Goal: Check status: Check status

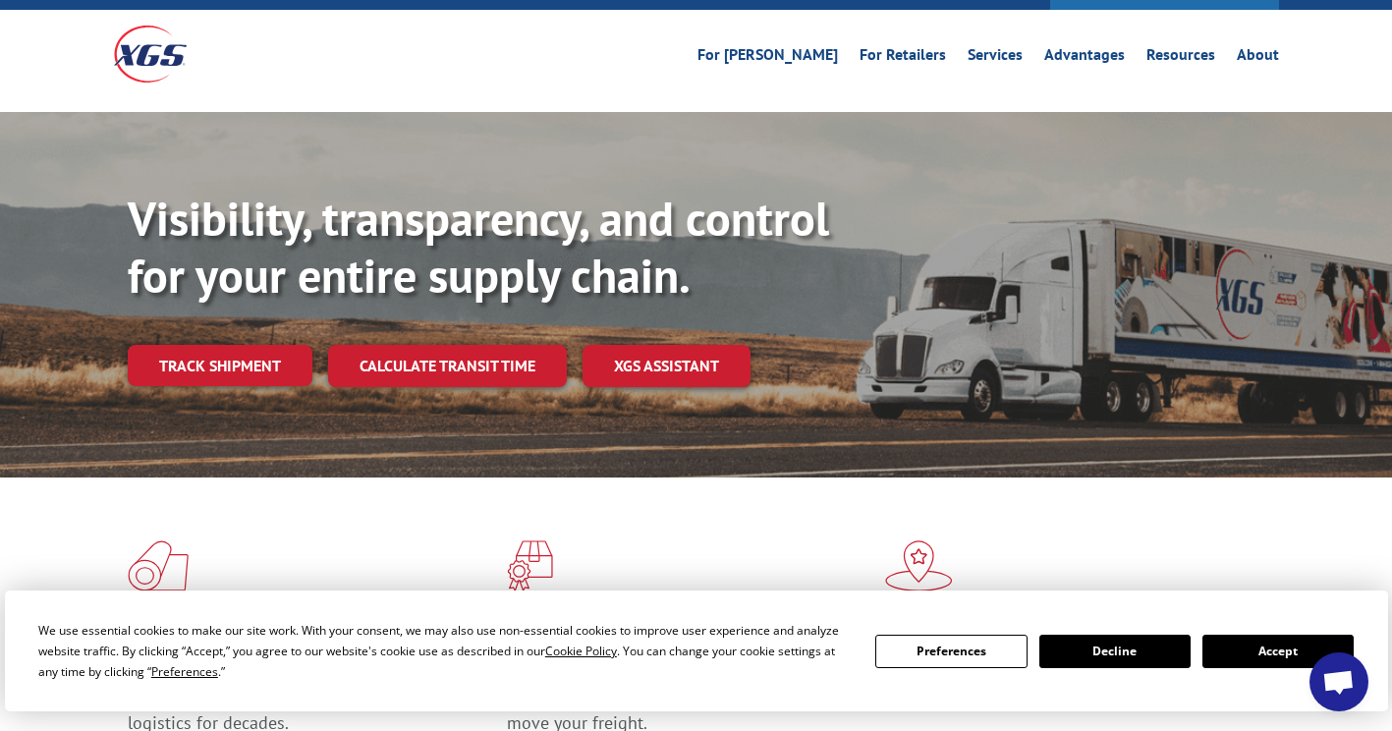
scroll to position [98, 0]
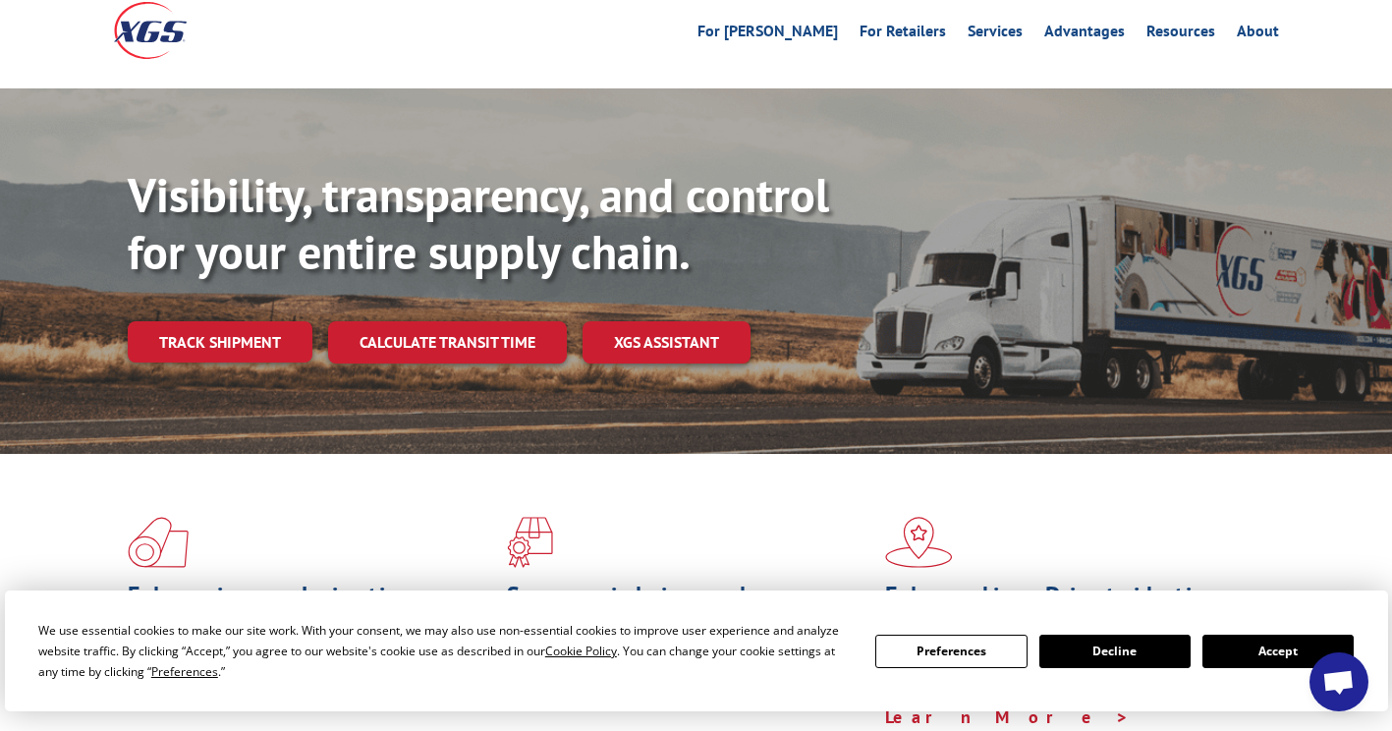
click at [1287, 651] on button "Accept" at bounding box center [1277, 650] width 151 height 33
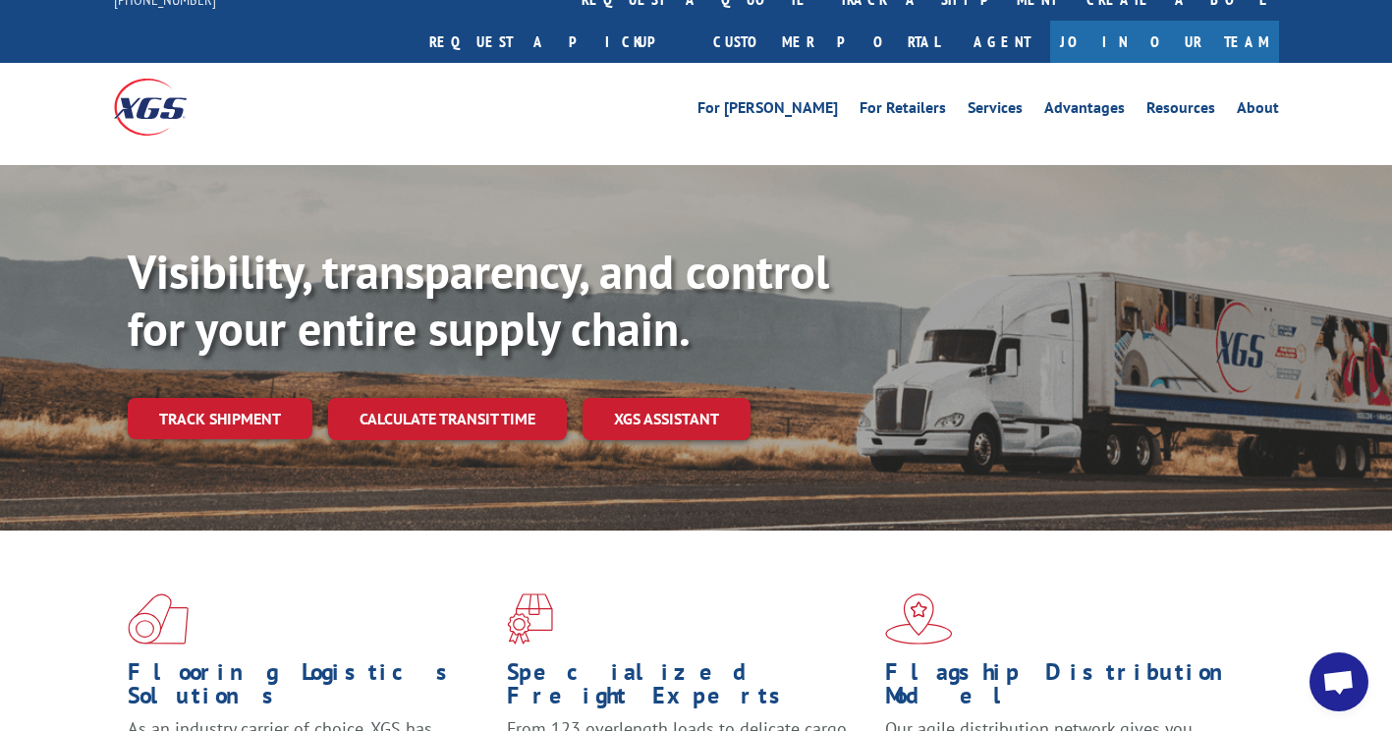
scroll to position [0, 0]
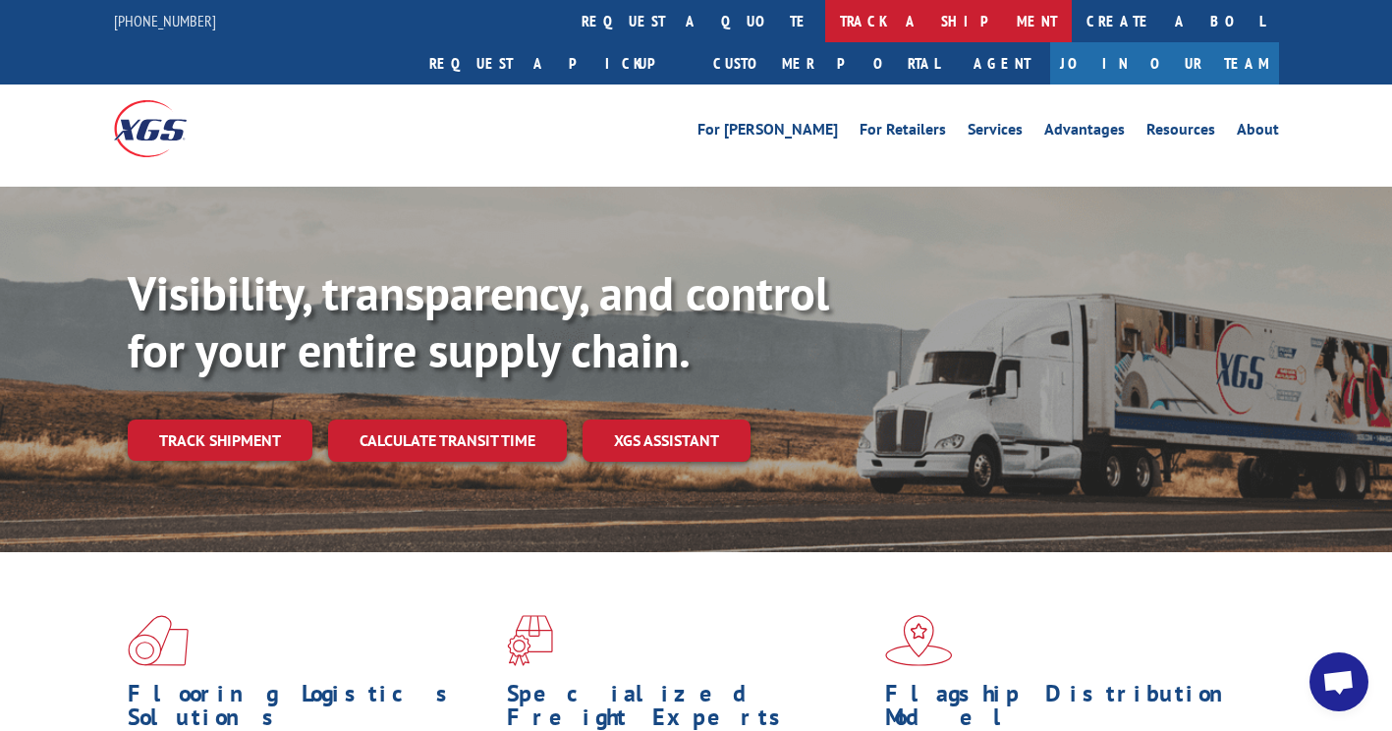
click at [825, 12] on link "track a shipment" at bounding box center [948, 21] width 247 height 42
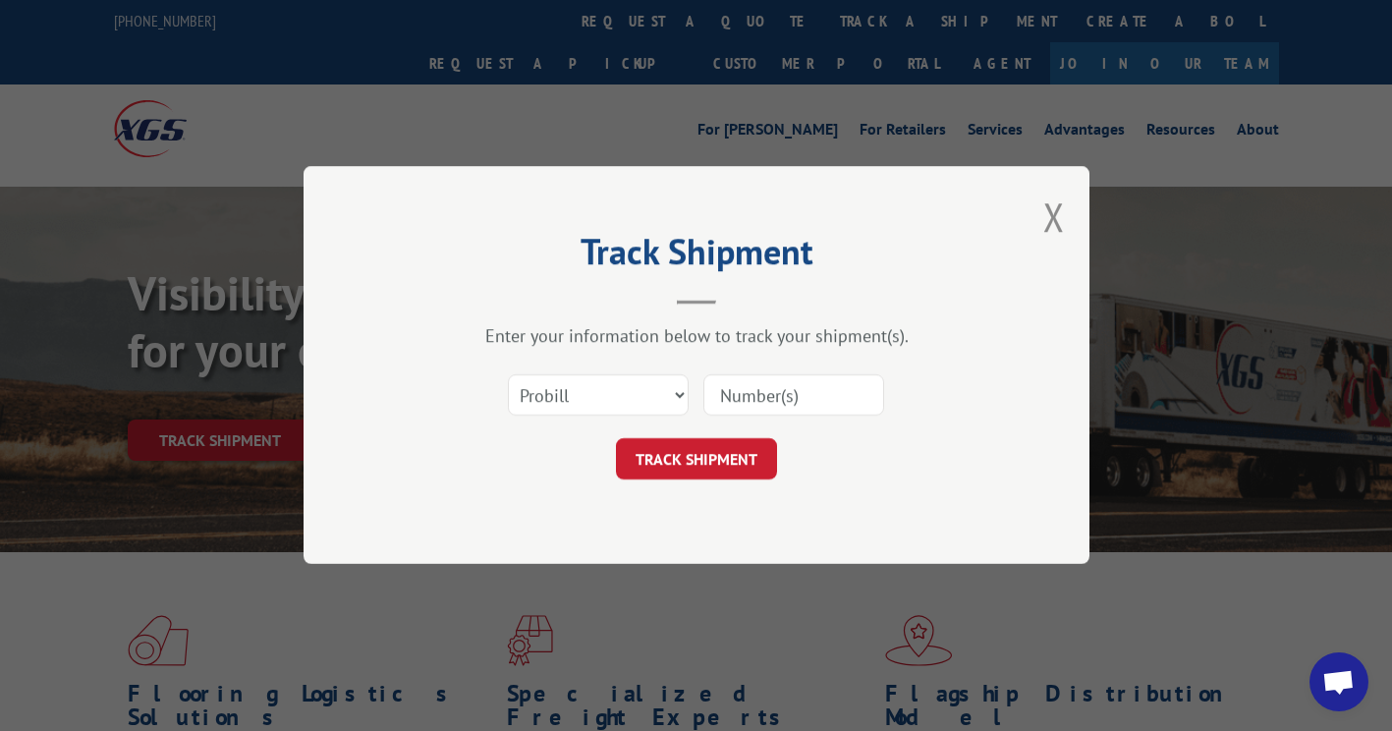
click at [783, 391] on input at bounding box center [793, 395] width 181 height 41
click at [799, 395] on input at bounding box center [793, 395] width 181 height 41
type input "17496952"
click at [738, 439] on button "TRACK SHIPMENT" at bounding box center [696, 459] width 161 height 41
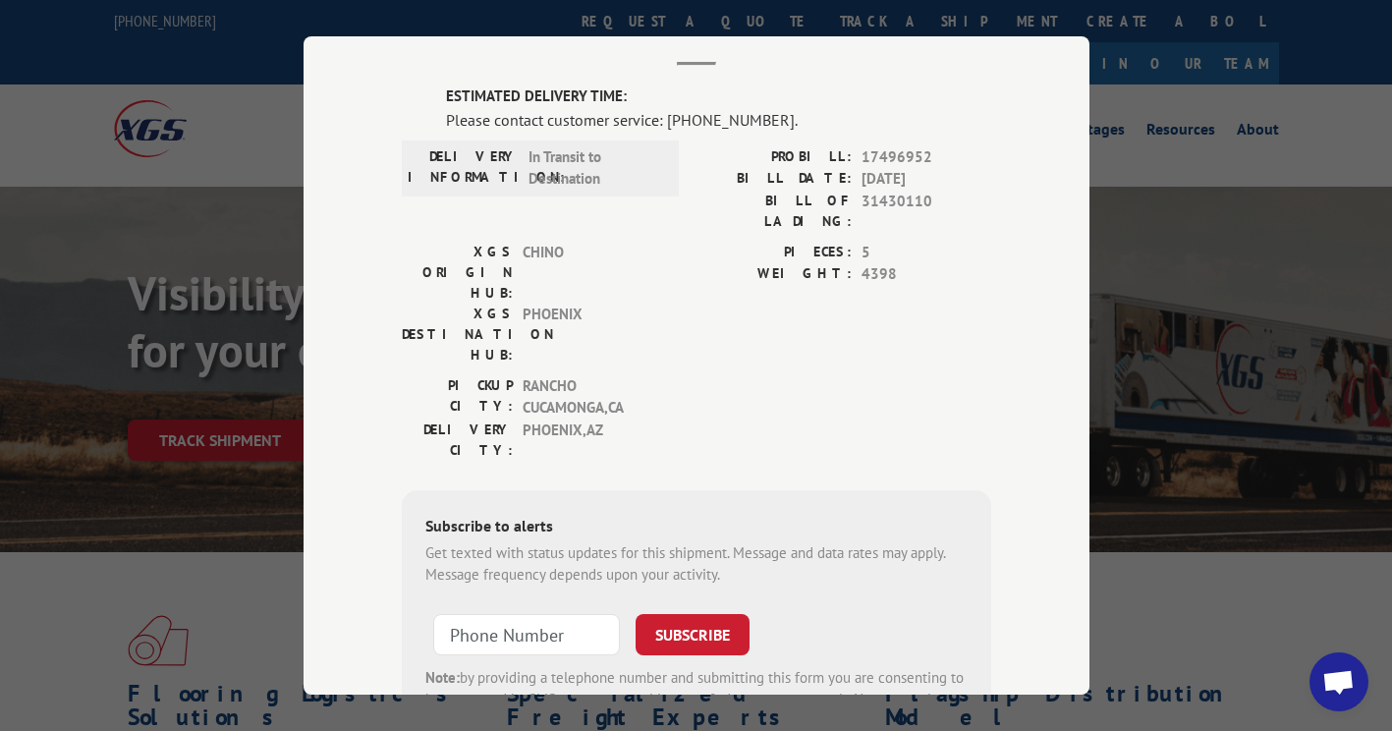
scroll to position [210, 0]
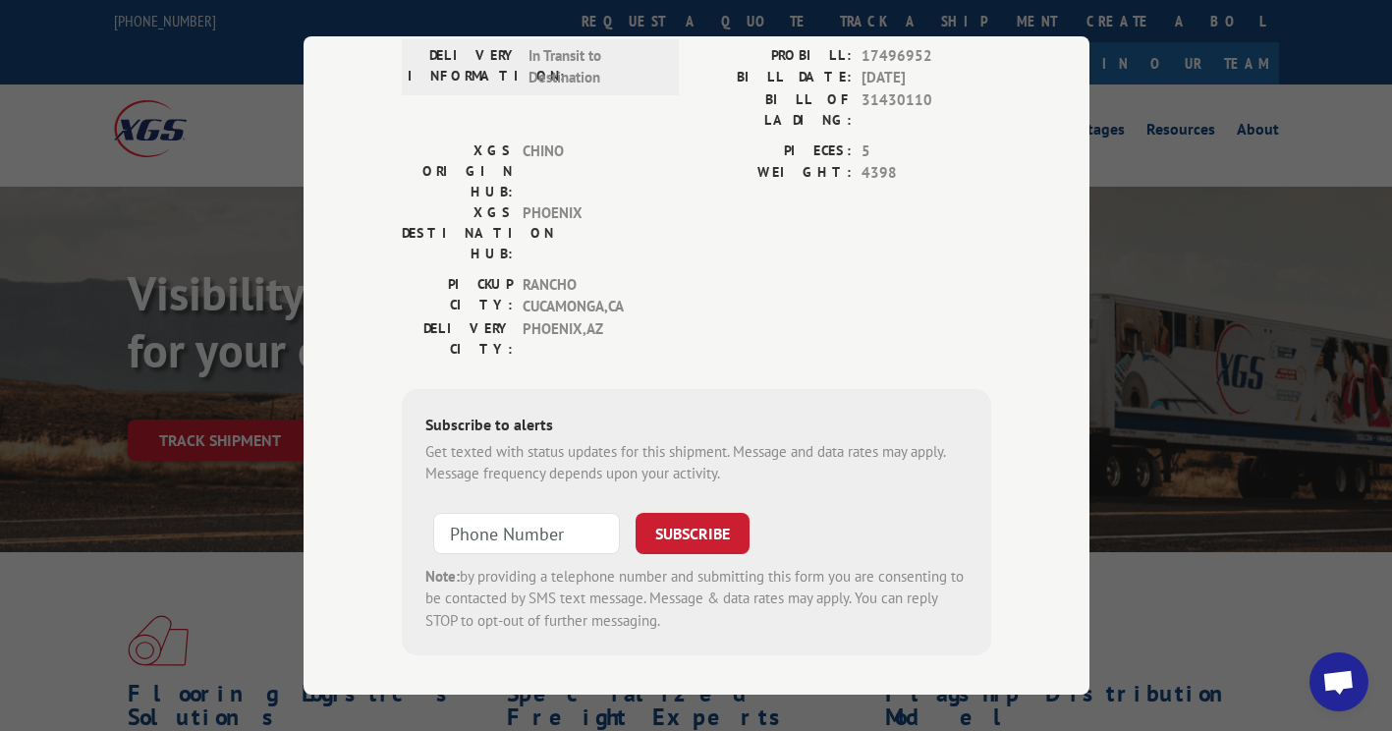
type input "+1 (___) ___-____"
click at [525, 513] on input "+1 (___) ___-____" at bounding box center [526, 533] width 187 height 41
type input "[PHONE_NUMBER]"
click at [654, 513] on button "SUBSCRIBE" at bounding box center [692, 533] width 114 height 41
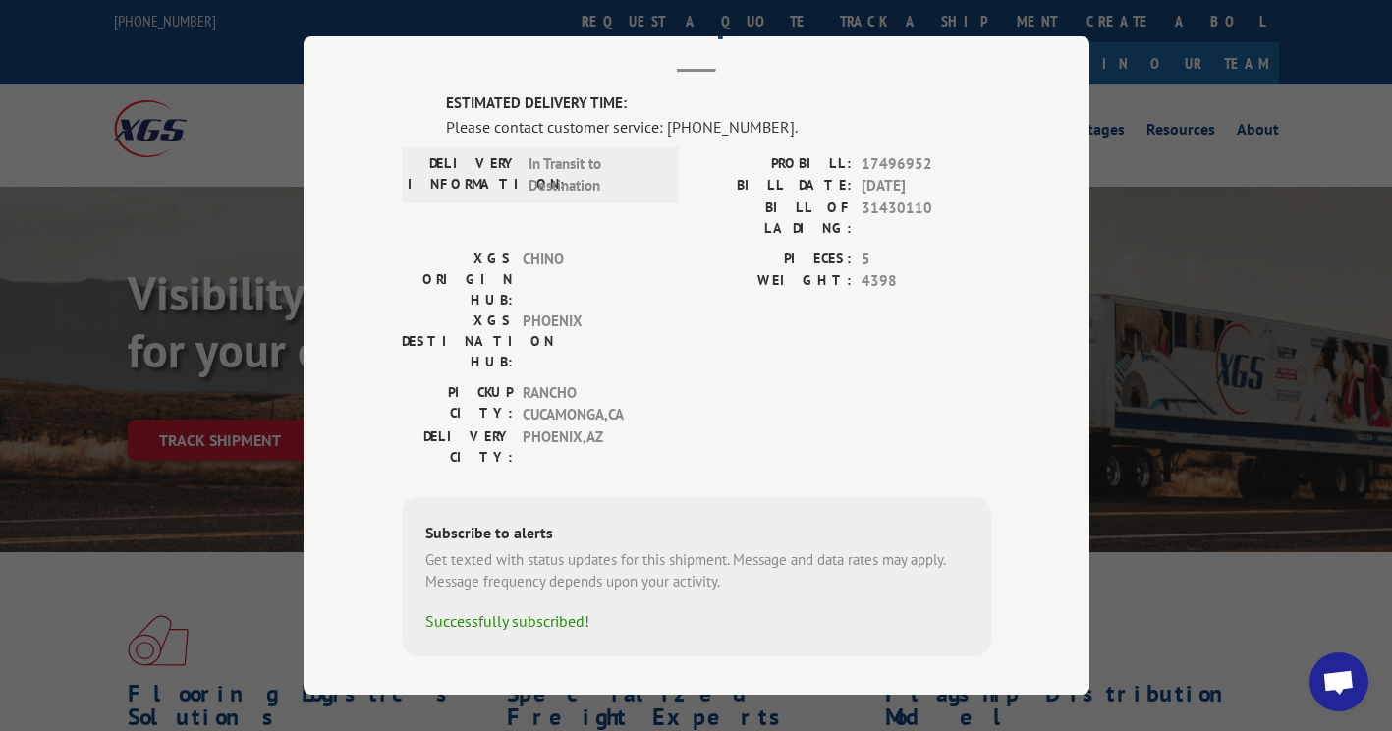
scroll to position [0, 0]
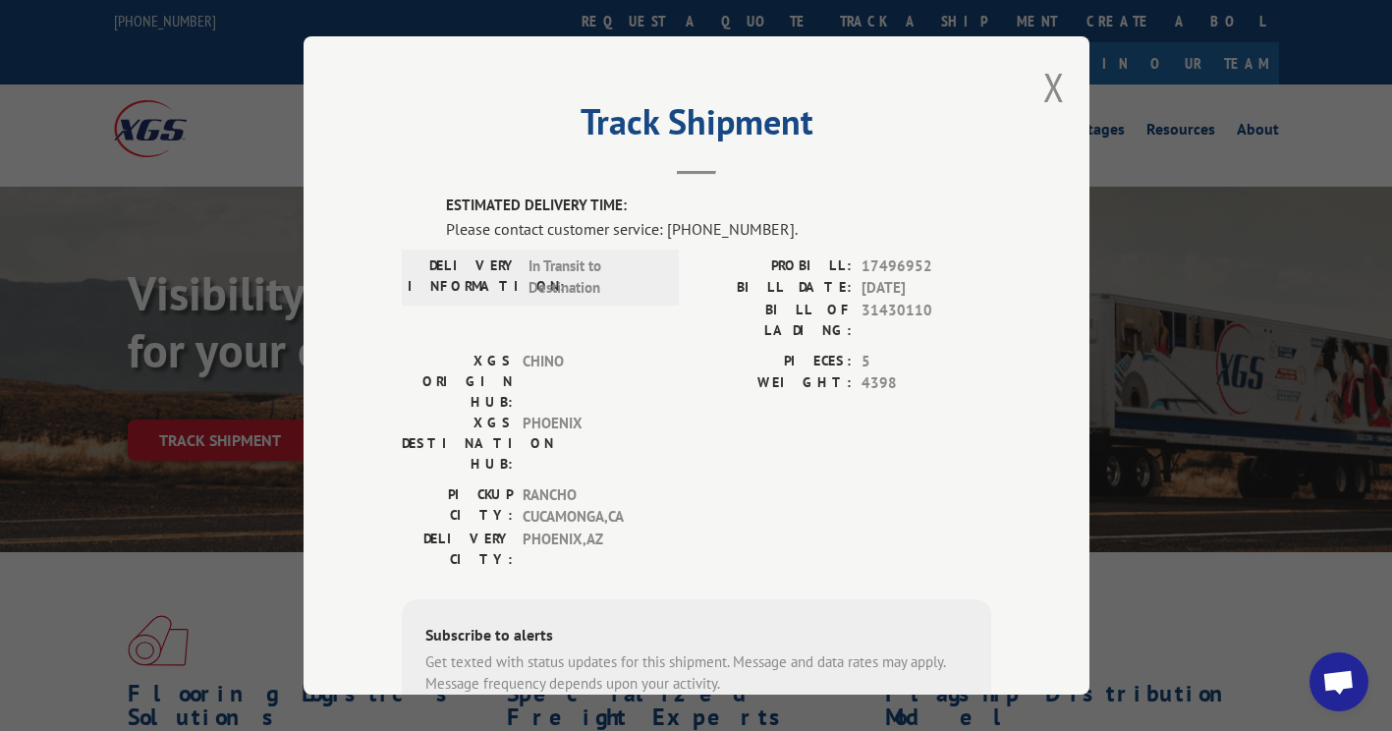
click at [623, 251] on div "DELIVERY INFORMATION: In Transit to Destination" at bounding box center [540, 277] width 277 height 56
click at [535, 291] on span "In Transit to Destination" at bounding box center [594, 277] width 133 height 44
click at [685, 133] on h2 "Track Shipment" at bounding box center [696, 126] width 589 height 37
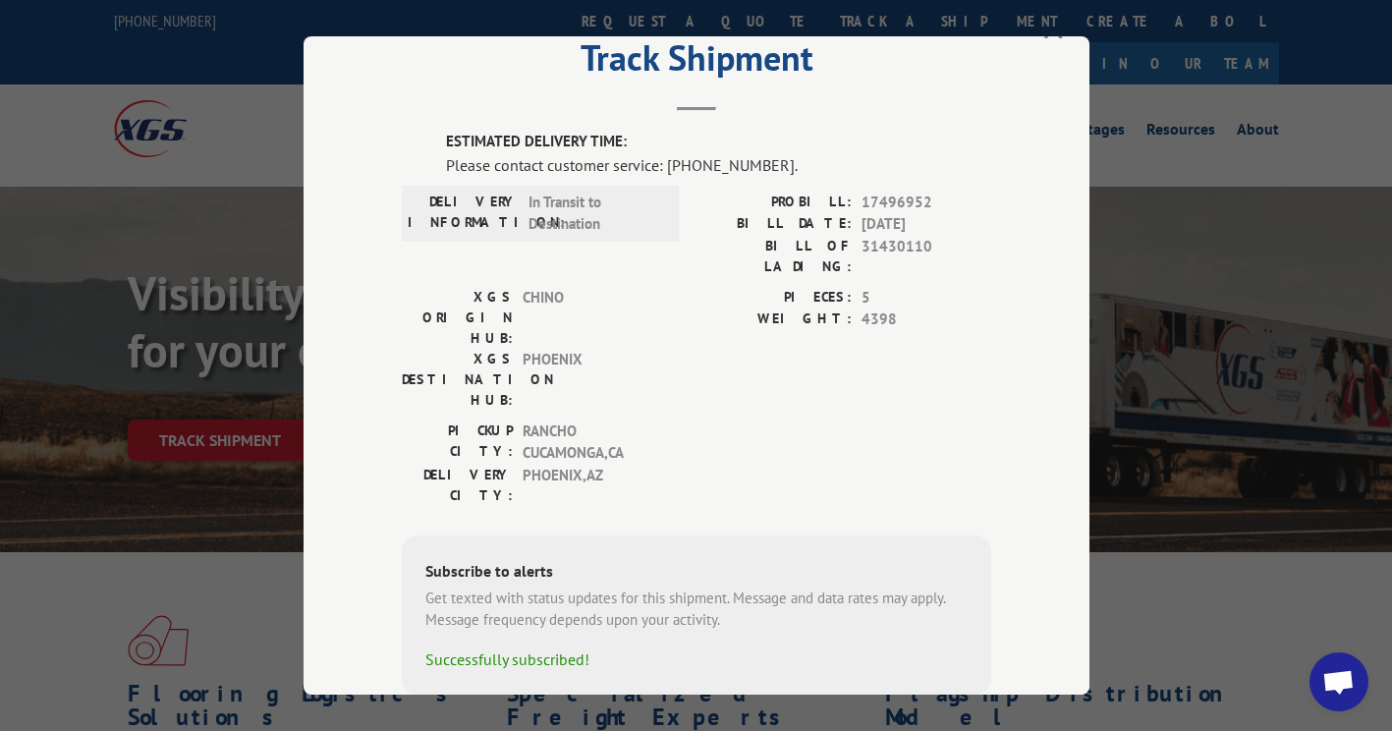
scroll to position [102, 0]
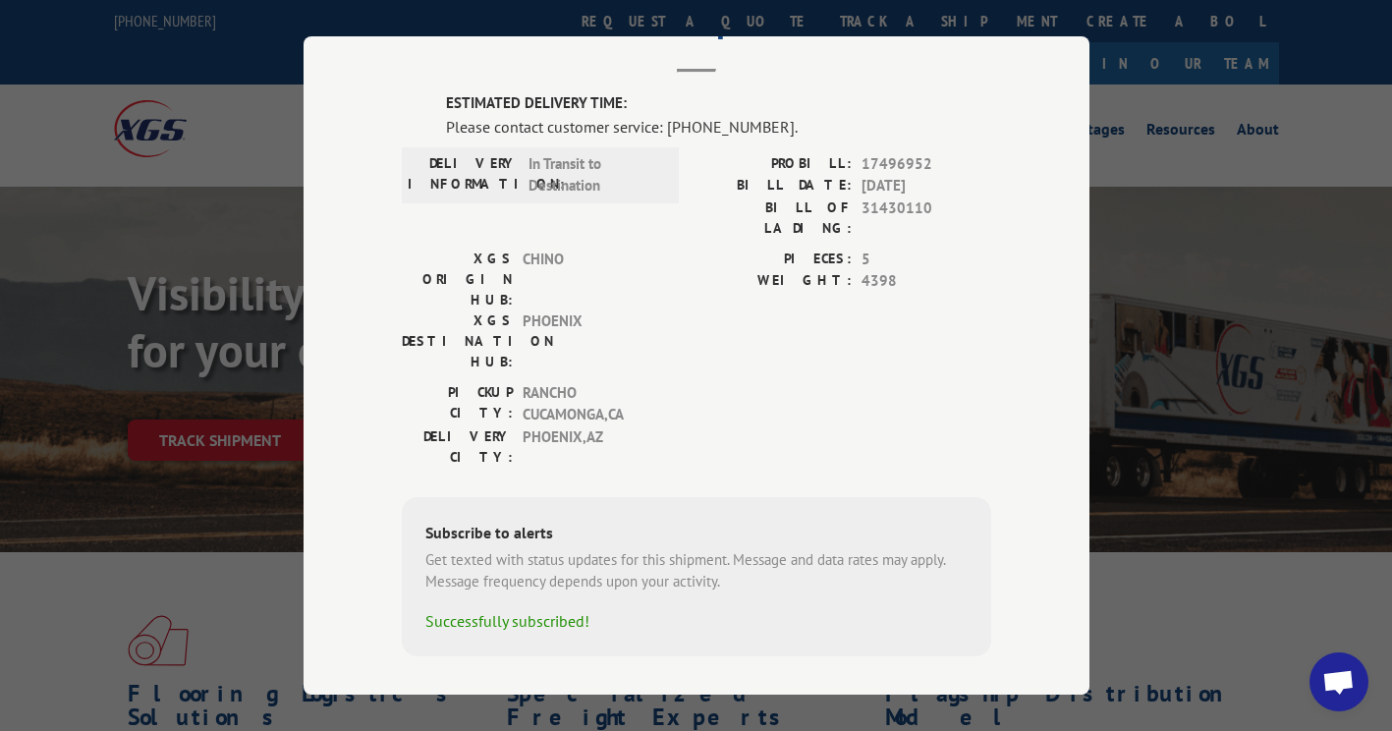
click at [508, 609] on div "Successfully subscribed!" at bounding box center [696, 621] width 542 height 24
click at [518, 609] on div "Successfully subscribed!" at bounding box center [696, 621] width 542 height 24
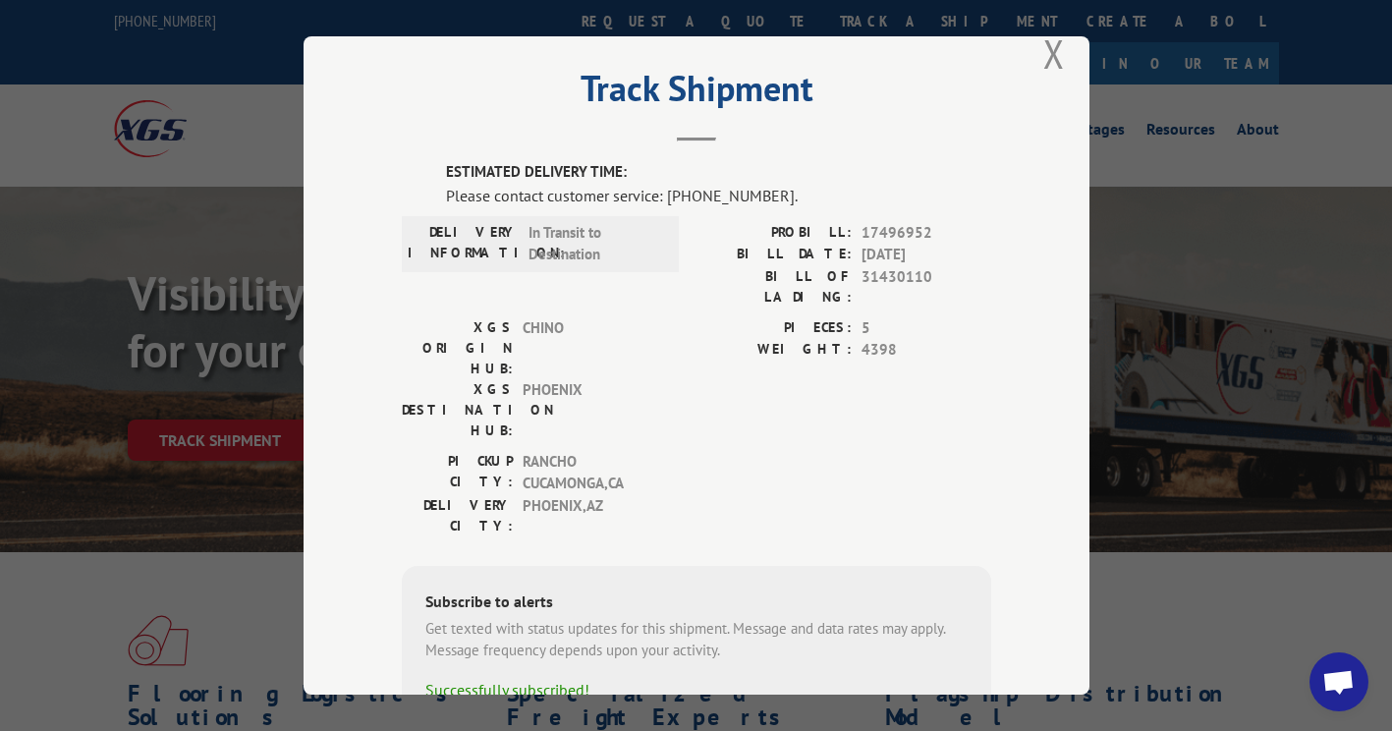
scroll to position [0, 0]
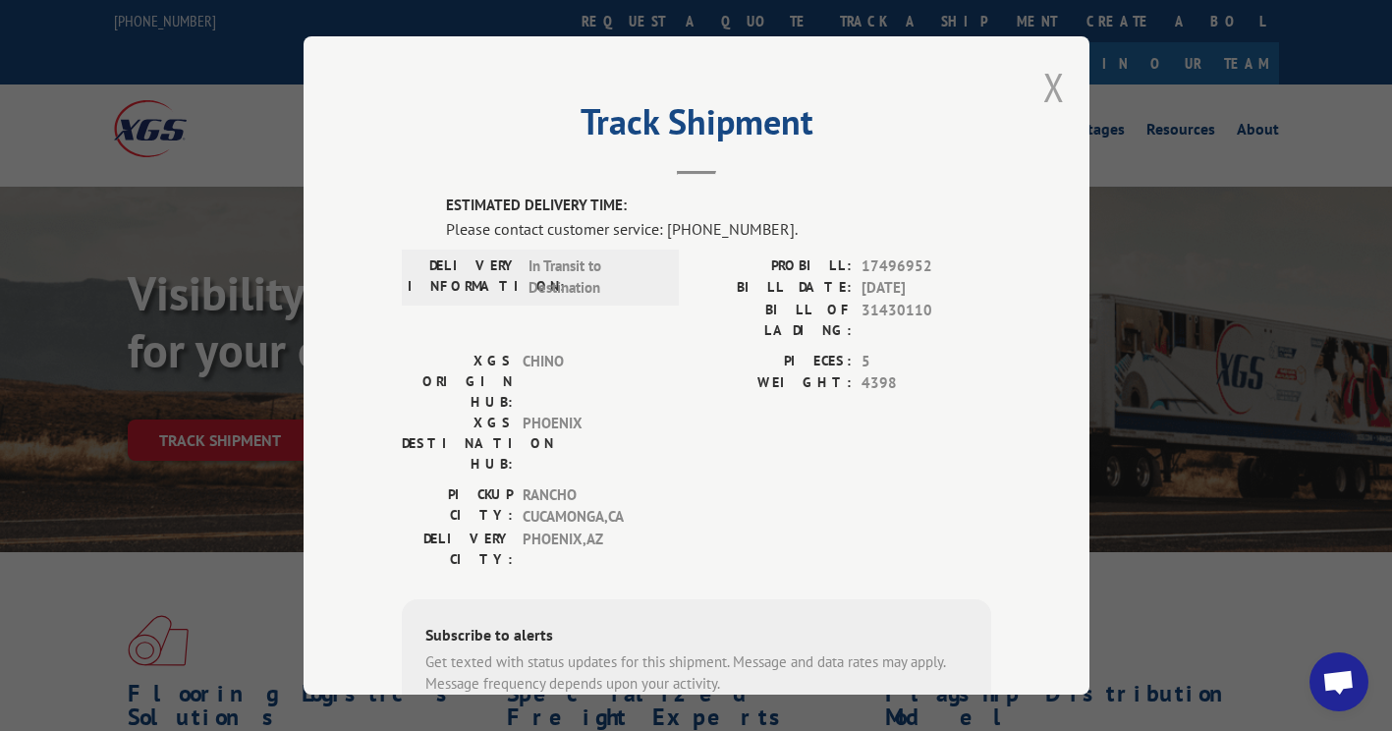
click at [1051, 82] on button "Close modal" at bounding box center [1054, 87] width 22 height 52
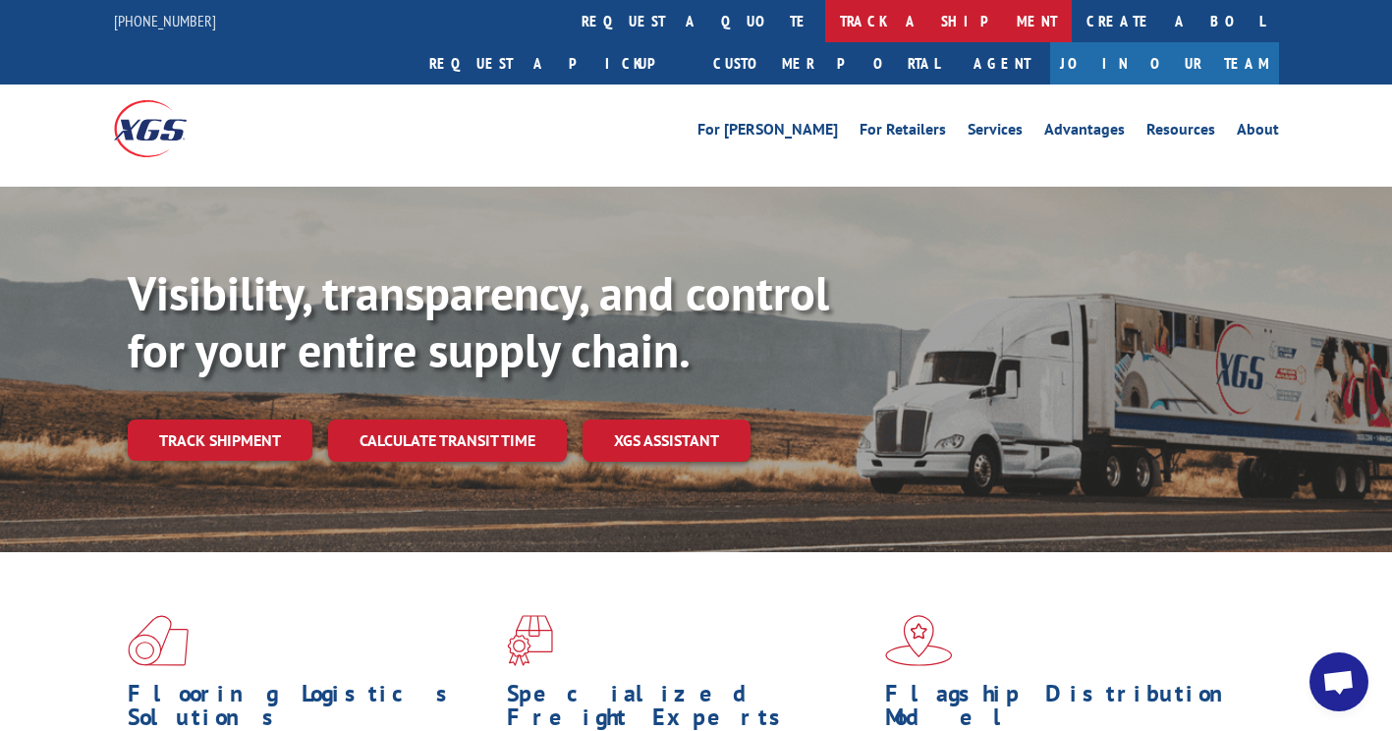
click at [825, 25] on link "track a shipment" at bounding box center [948, 21] width 247 height 42
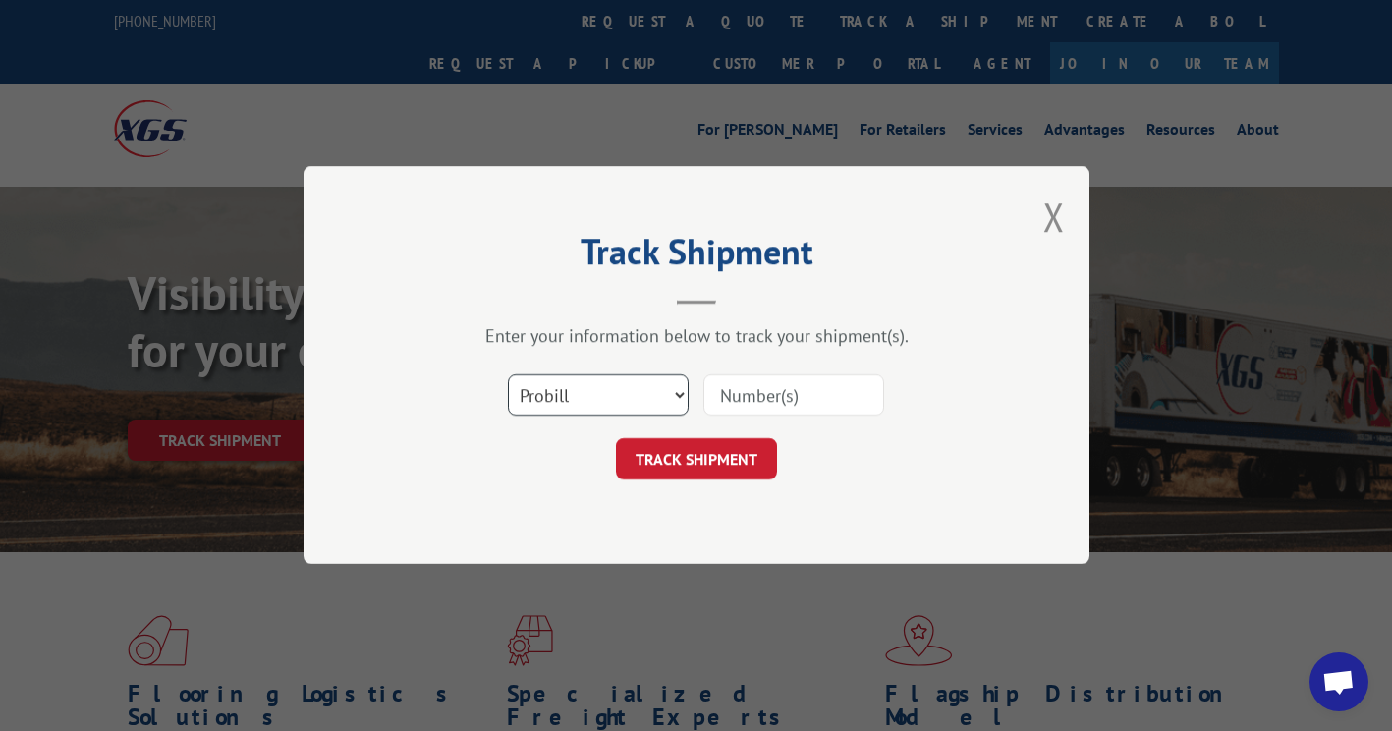
click at [676, 405] on select "Select category... Probill BOL PO" at bounding box center [598, 395] width 181 height 41
select select "bol"
click at [508, 375] on select "Select category... Probill BOL PO" at bounding box center [598, 395] width 181 height 41
click at [801, 400] on input at bounding box center [793, 395] width 181 height 41
type input "17496952"
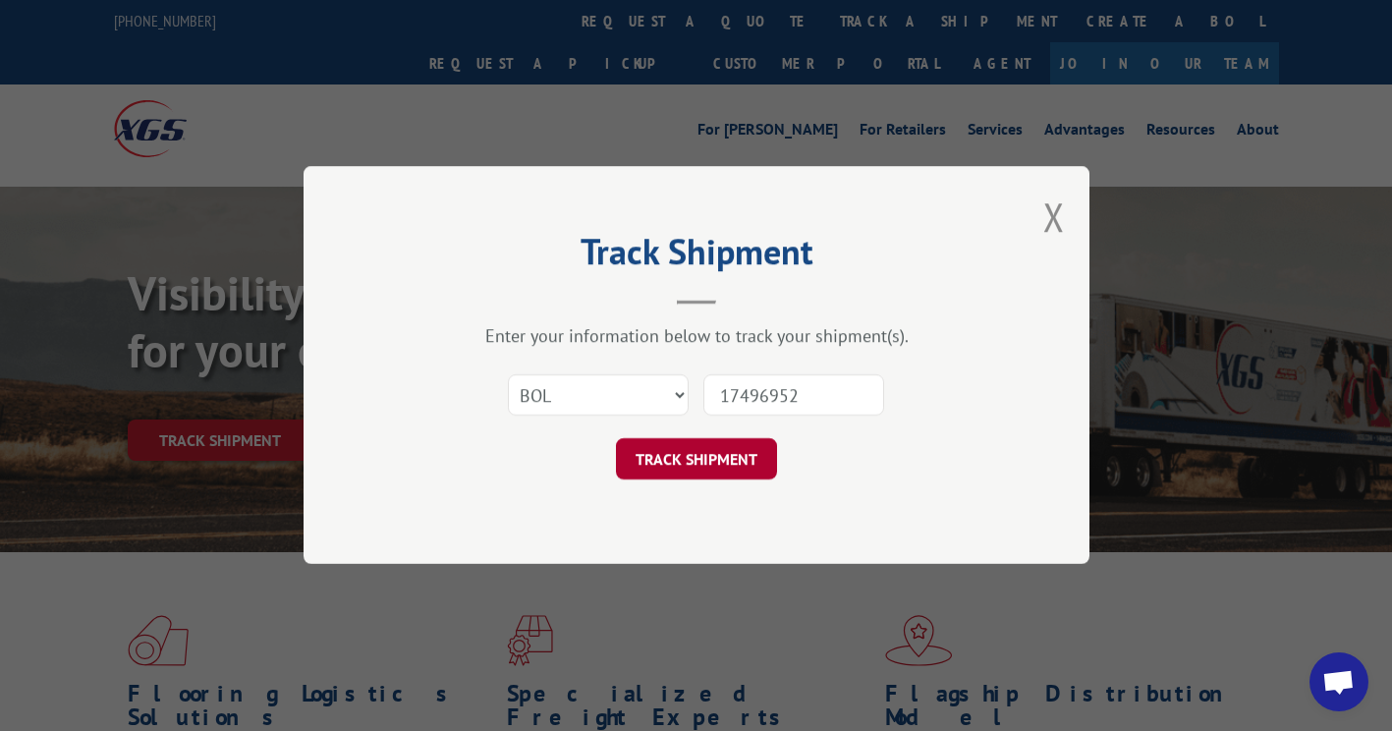
drag, startPoint x: 752, startPoint y: 435, endPoint x: 725, endPoint y: 455, distance: 33.8
click at [752, 435] on form "Select category... Probill BOL PO 17496952 TRACK SHIPMENT" at bounding box center [696, 421] width 589 height 117
click at [726, 455] on button "TRACK SHIPMENT" at bounding box center [696, 459] width 161 height 41
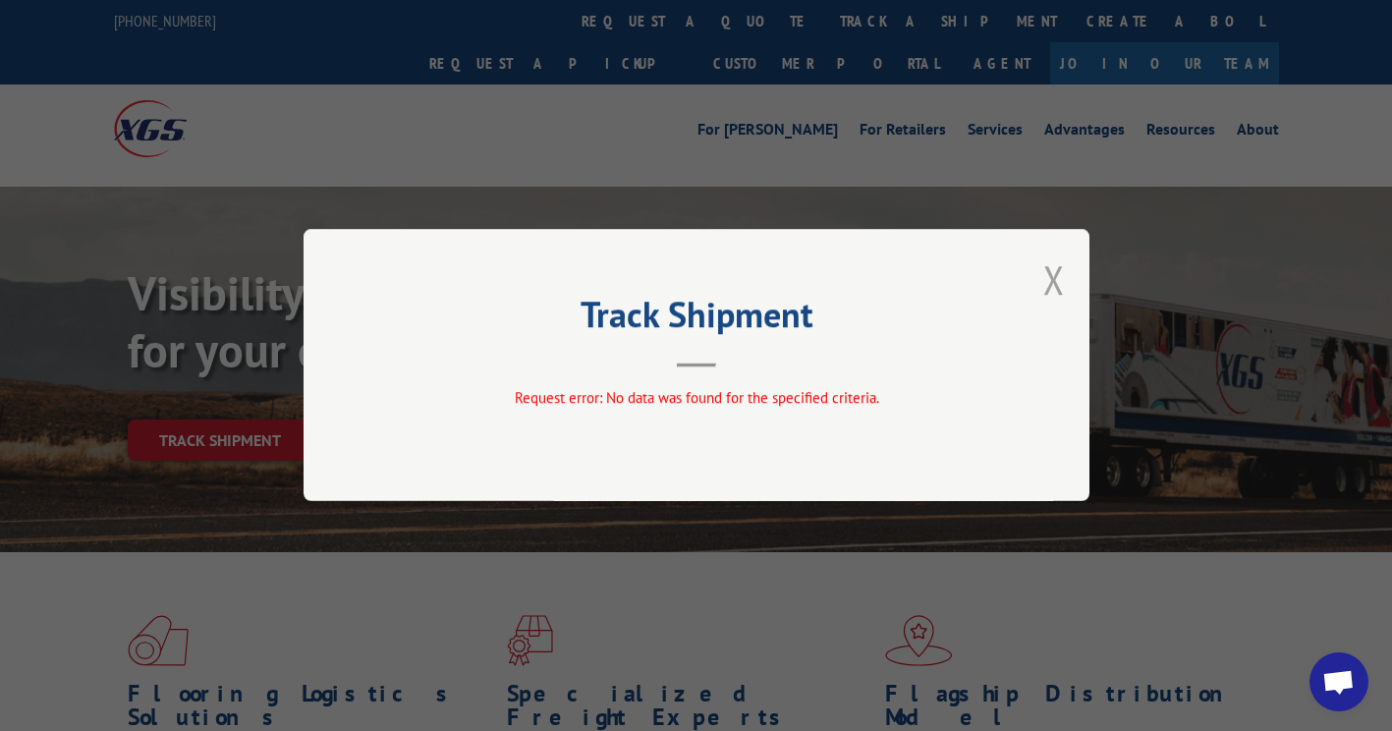
click at [1057, 284] on button "Close modal" at bounding box center [1054, 279] width 22 height 52
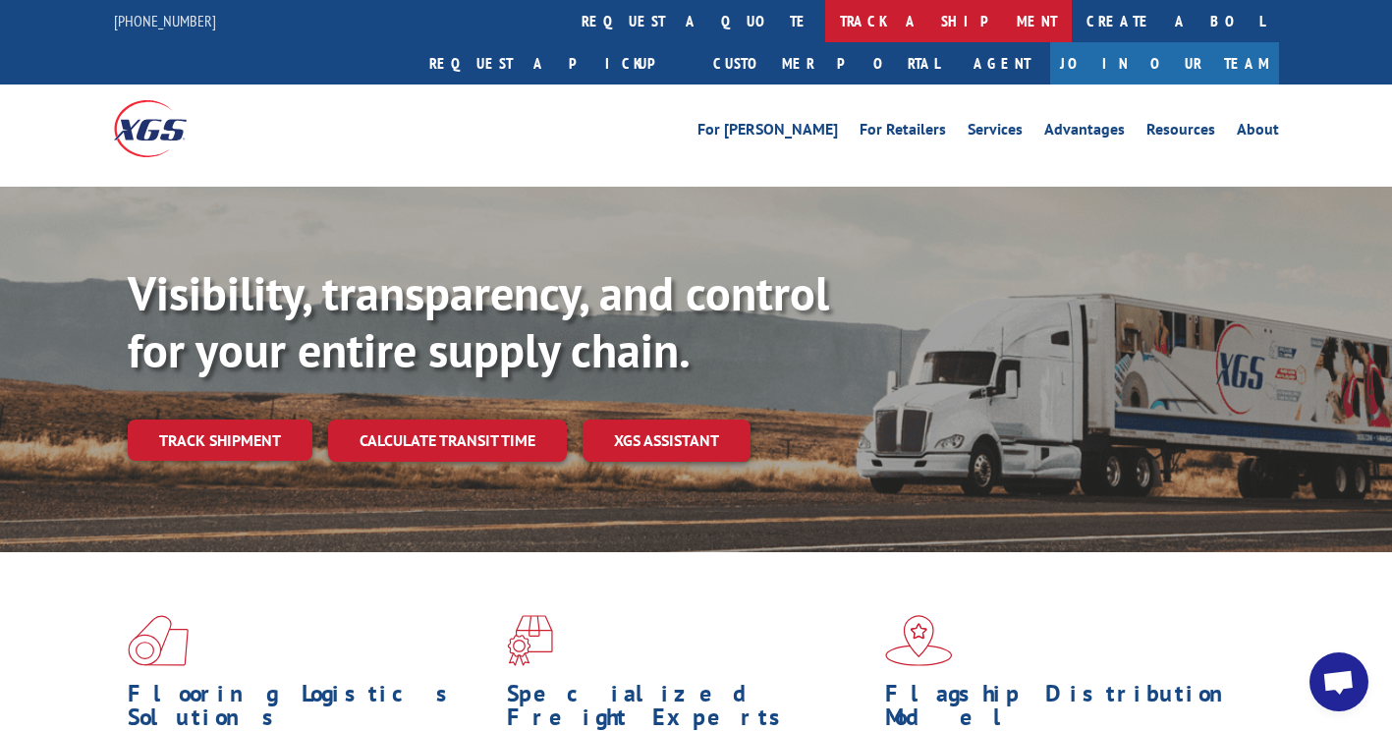
click at [825, 31] on link "track a shipment" at bounding box center [948, 21] width 247 height 42
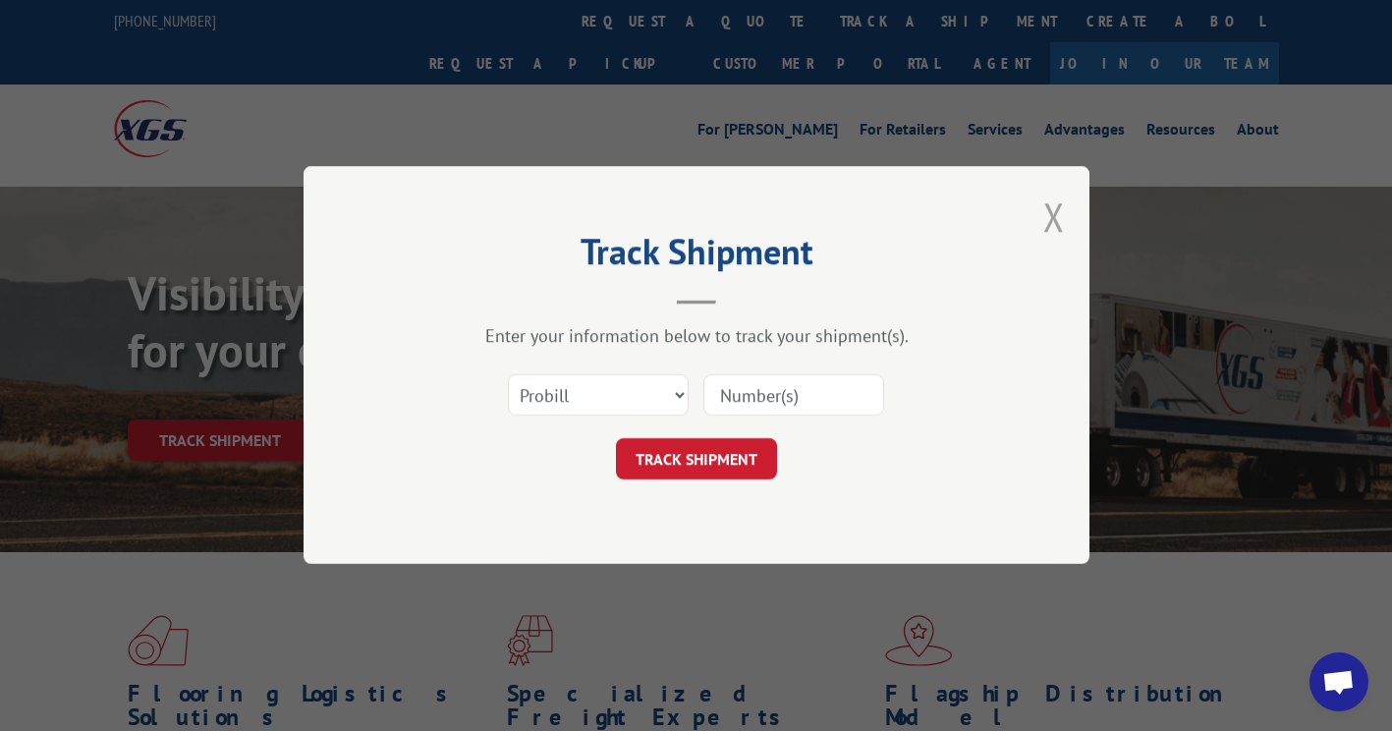
click at [1058, 224] on button "Close modal" at bounding box center [1054, 217] width 22 height 52
